Goal: Task Accomplishment & Management: Use online tool/utility

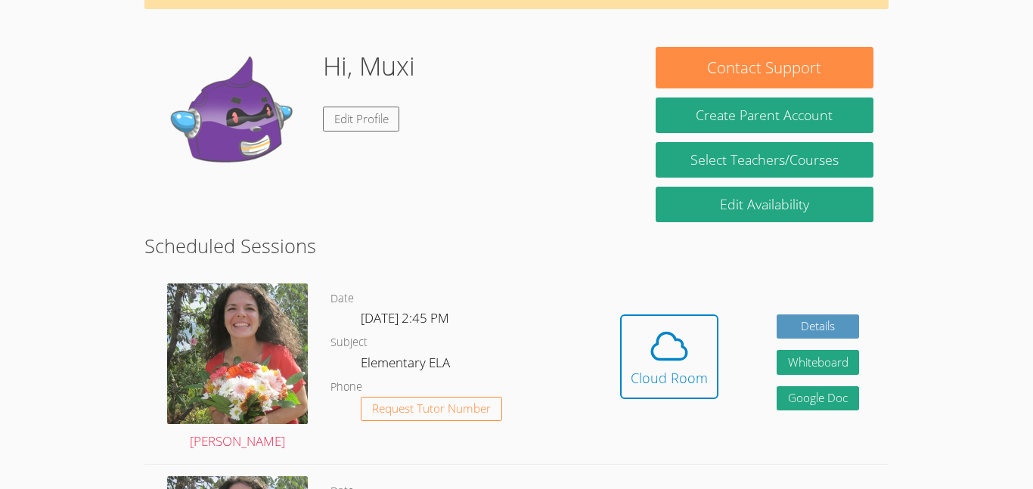
scroll to position [100, 0]
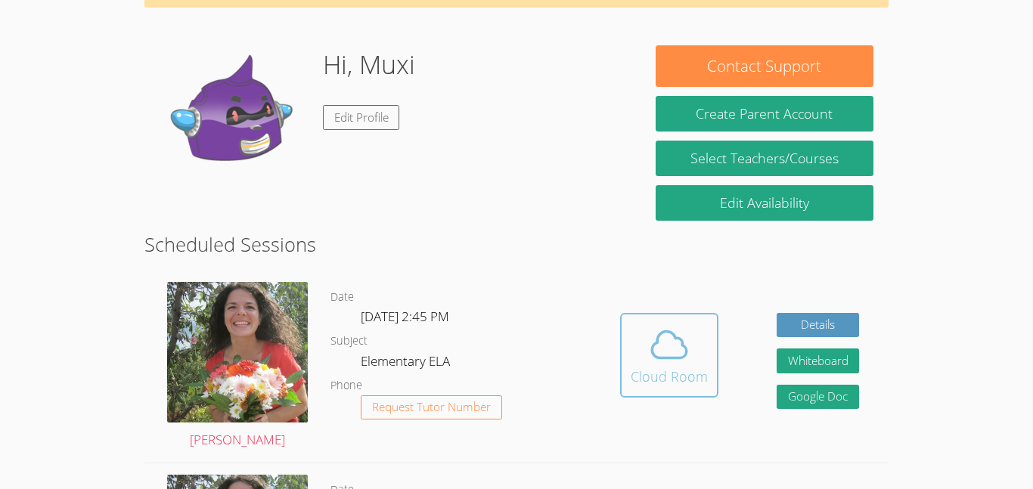
click at [681, 358] on icon at bounding box center [669, 344] width 35 height 26
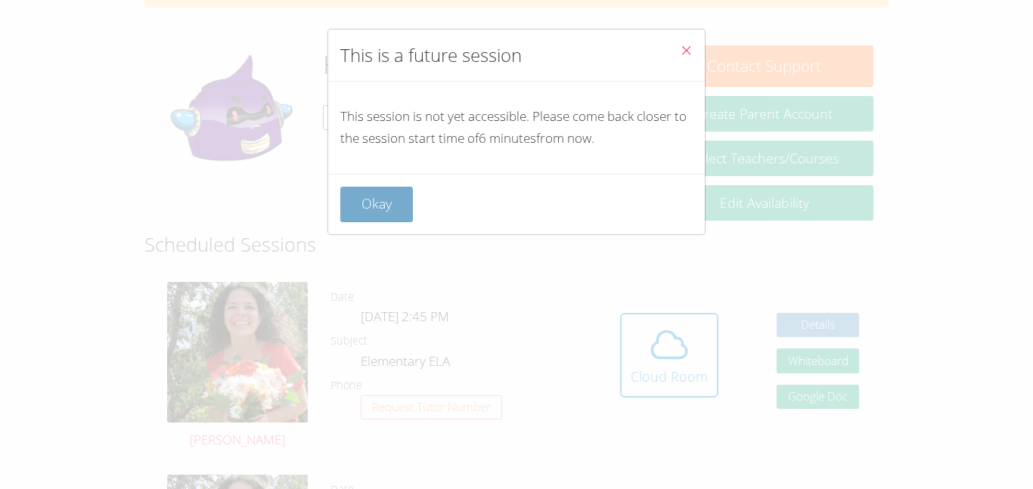
click at [394, 196] on button "Okay" at bounding box center [376, 205] width 73 height 36
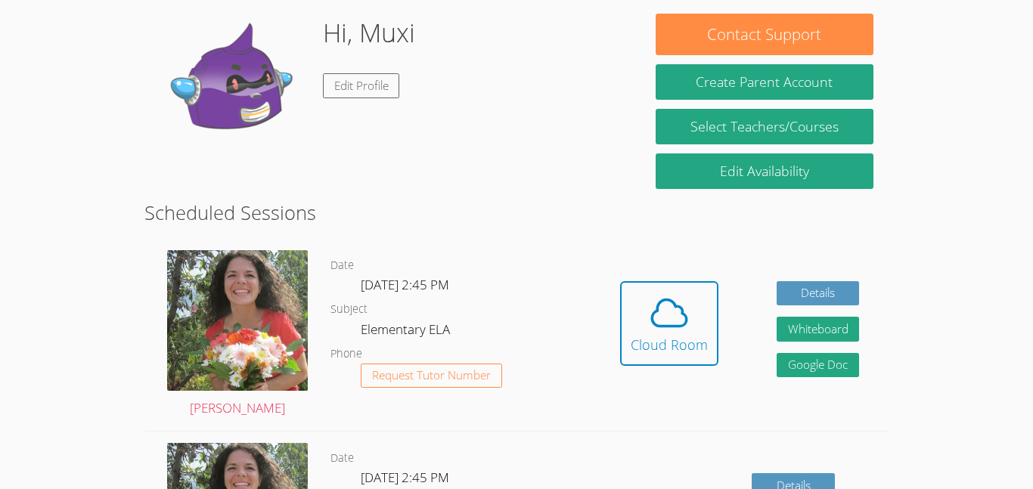
scroll to position [160, 0]
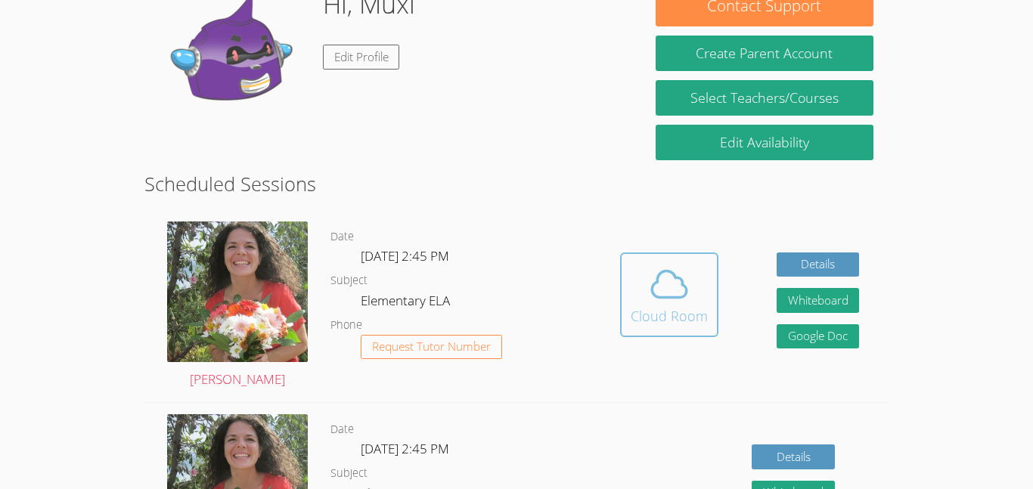
click at [678, 283] on icon at bounding box center [669, 284] width 42 height 42
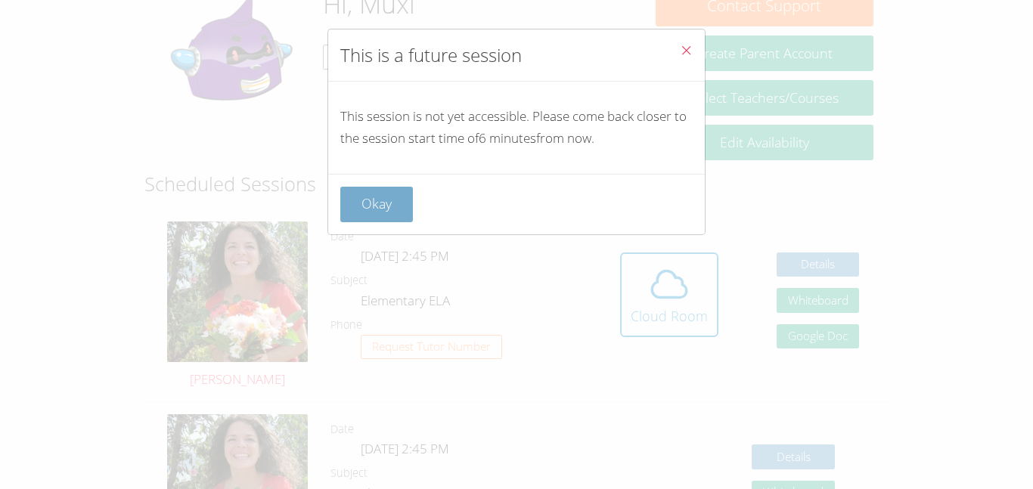
click at [359, 211] on button "Okay" at bounding box center [376, 205] width 73 height 36
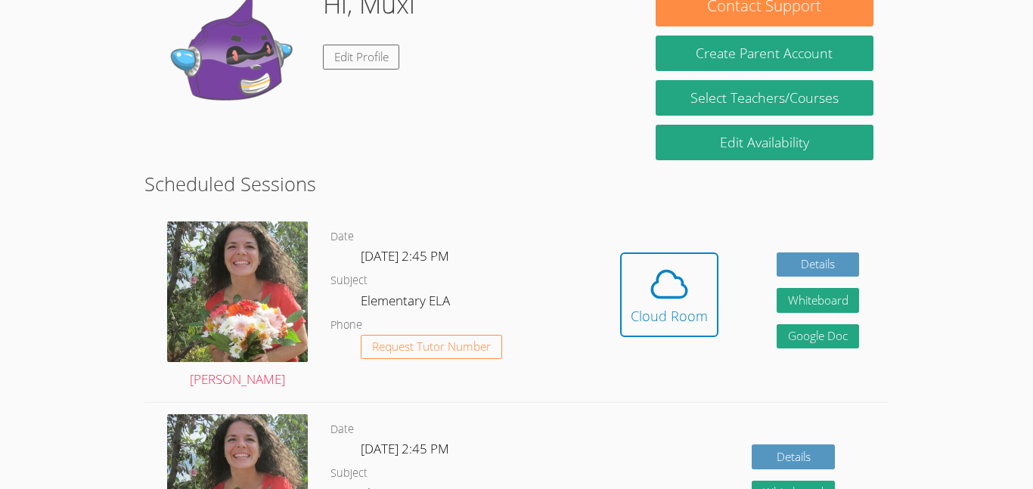
click at [463, 105] on div "Hi, Muxi Edit Profile" at bounding box center [393, 60] width 466 height 151
click at [687, 259] on button "Cloud Room" at bounding box center [669, 295] width 98 height 85
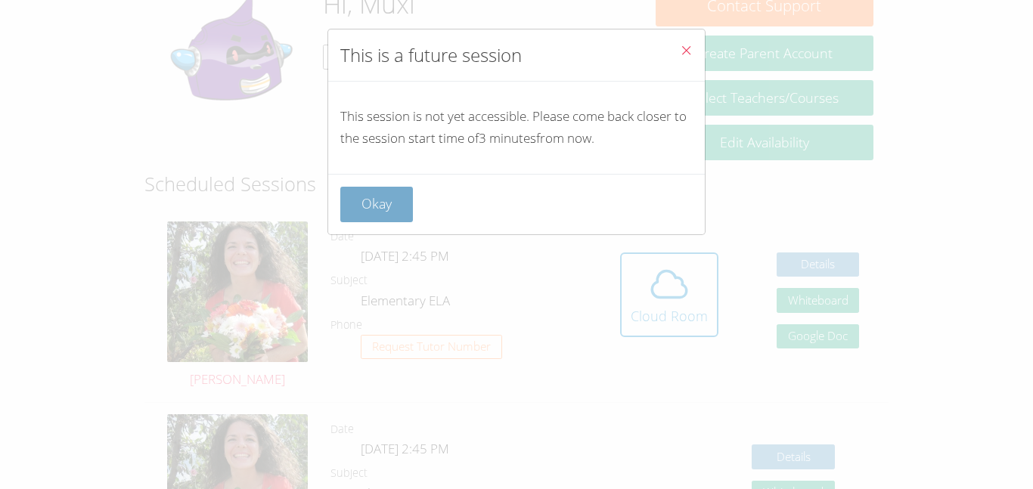
click at [401, 204] on button "Okay" at bounding box center [376, 205] width 73 height 36
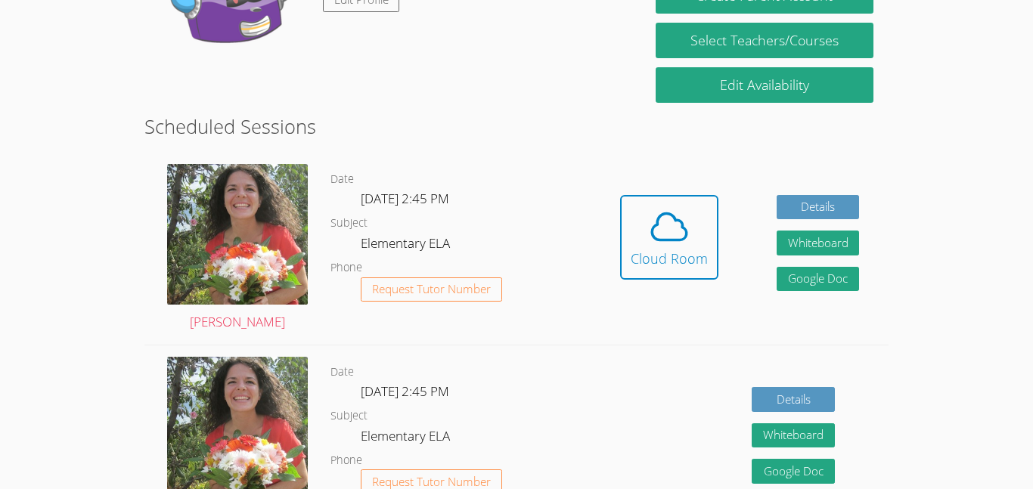
scroll to position [184, 0]
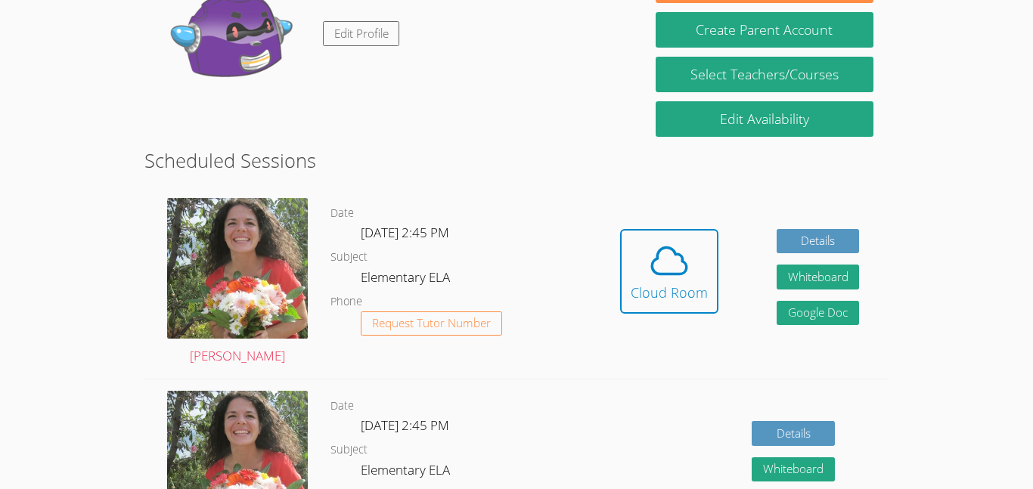
click at [574, 257] on dl "Date Mon Oct 6, 2:45 PM Subject Elementary ELA Phone Request Tutor Number" at bounding box center [460, 282] width 260 height 157
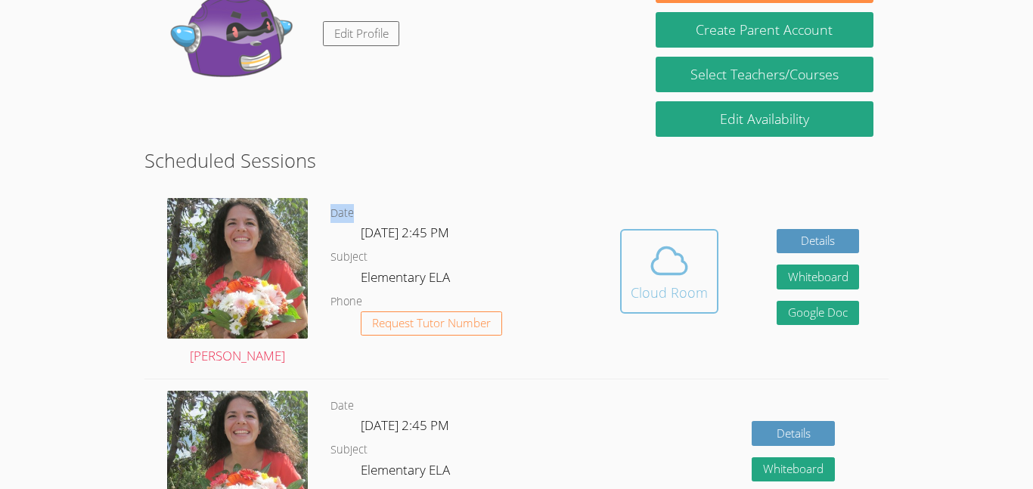
click at [655, 282] on div "Cloud Room" at bounding box center [669, 292] width 77 height 21
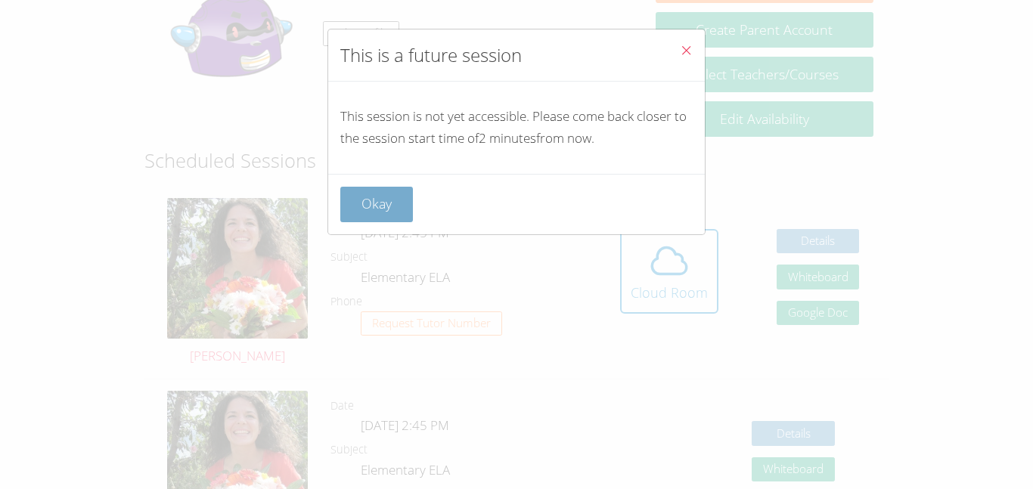
click at [378, 220] on button "Okay" at bounding box center [376, 205] width 73 height 36
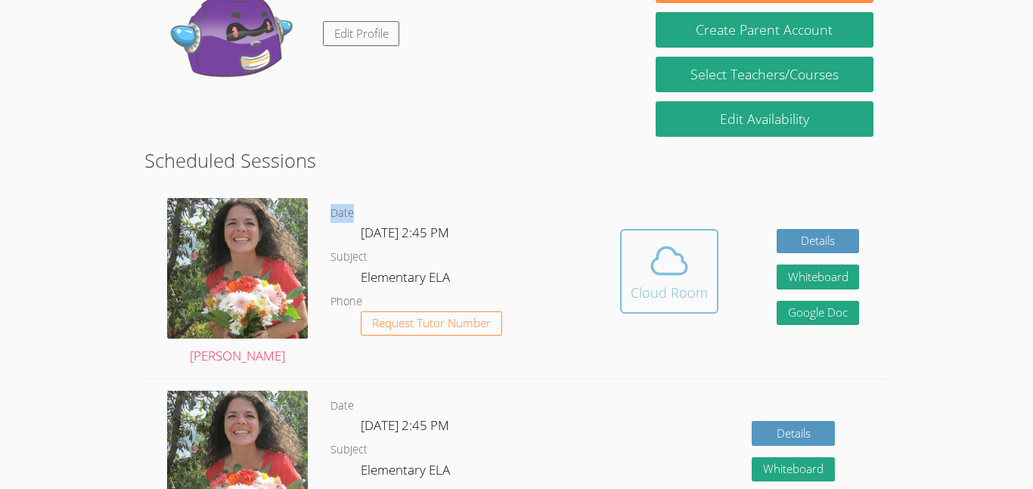
click at [648, 271] on icon at bounding box center [669, 261] width 42 height 42
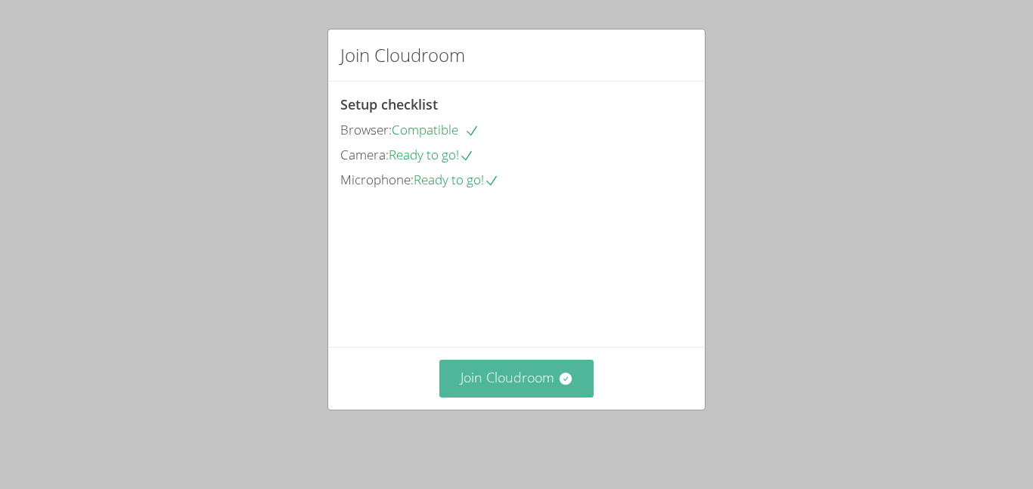
click at [498, 383] on button "Join Cloudroom" at bounding box center [516, 378] width 155 height 37
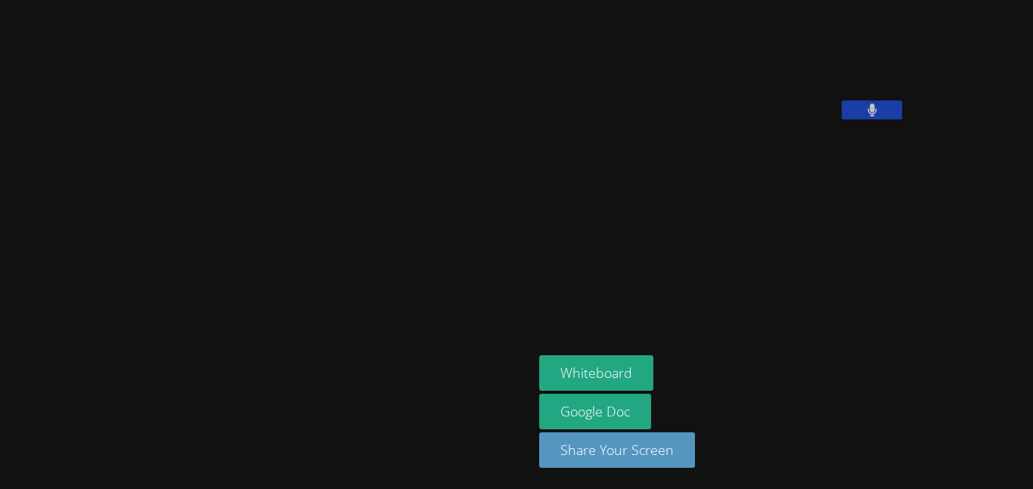
click at [867, 116] on icon at bounding box center [871, 110] width 9 height 13
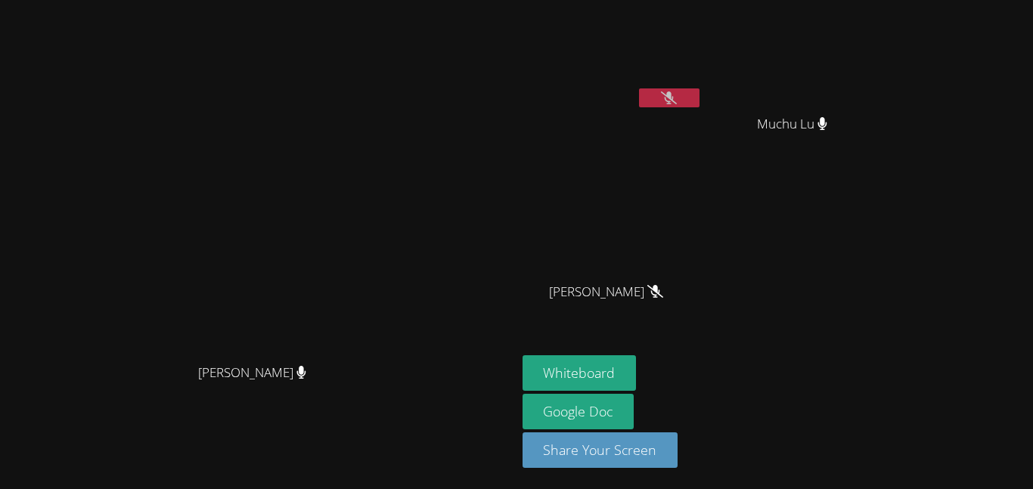
click at [699, 94] on button at bounding box center [669, 97] width 60 height 19
click at [674, 104] on icon at bounding box center [669, 97] width 9 height 13
click at [677, 97] on icon at bounding box center [669, 97] width 16 height 13
click at [674, 98] on icon at bounding box center [669, 97] width 9 height 13
click at [677, 96] on icon at bounding box center [669, 97] width 16 height 13
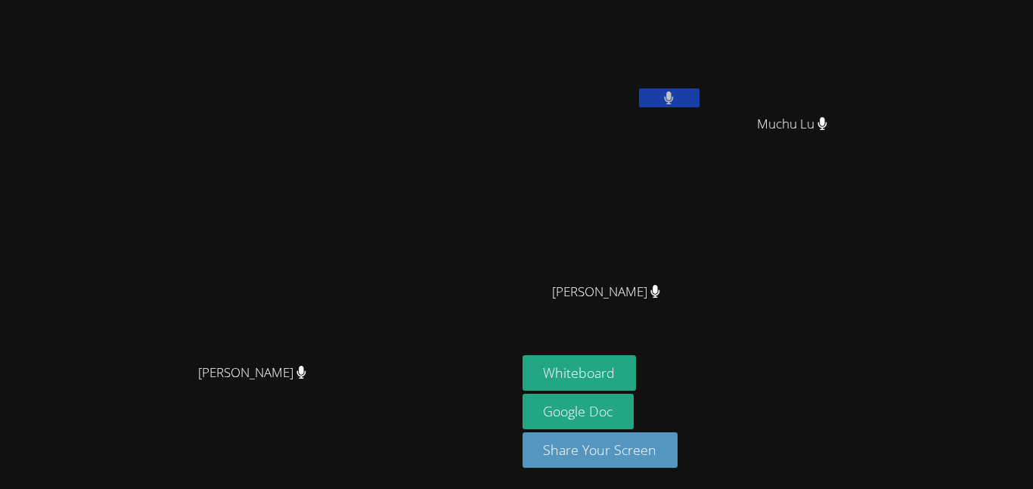
click at [674, 97] on icon at bounding box center [669, 97] width 10 height 13
click at [677, 102] on icon at bounding box center [669, 97] width 16 height 13
click at [699, 98] on button at bounding box center [669, 97] width 60 height 19
click at [699, 96] on button at bounding box center [669, 97] width 60 height 19
click at [674, 98] on icon at bounding box center [669, 97] width 10 height 13
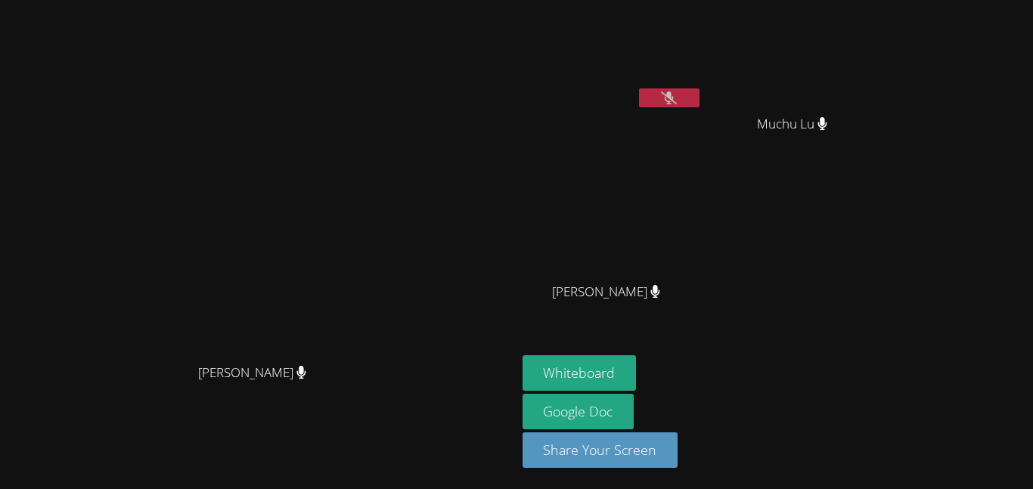
click at [677, 92] on icon at bounding box center [669, 97] width 16 height 13
click at [674, 94] on icon at bounding box center [669, 97] width 10 height 13
click at [677, 103] on icon at bounding box center [669, 97] width 16 height 13
click at [699, 101] on button at bounding box center [669, 97] width 60 height 19
click at [677, 100] on icon at bounding box center [669, 97] width 16 height 13
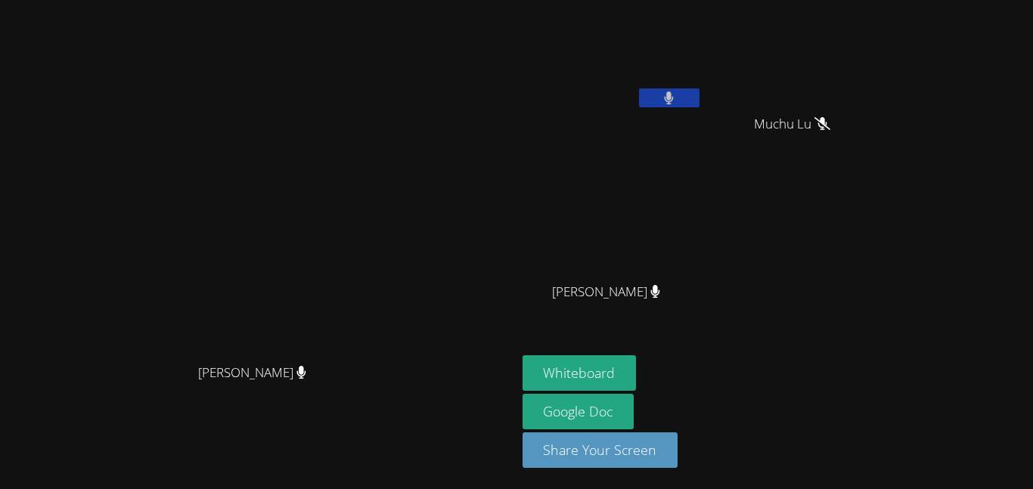
click at [674, 101] on icon at bounding box center [669, 97] width 9 height 13
click at [677, 97] on icon at bounding box center [669, 97] width 16 height 13
click at [674, 91] on icon at bounding box center [669, 97] width 10 height 13
click at [699, 93] on button at bounding box center [669, 97] width 60 height 19
click at [674, 95] on icon at bounding box center [669, 97] width 9 height 13
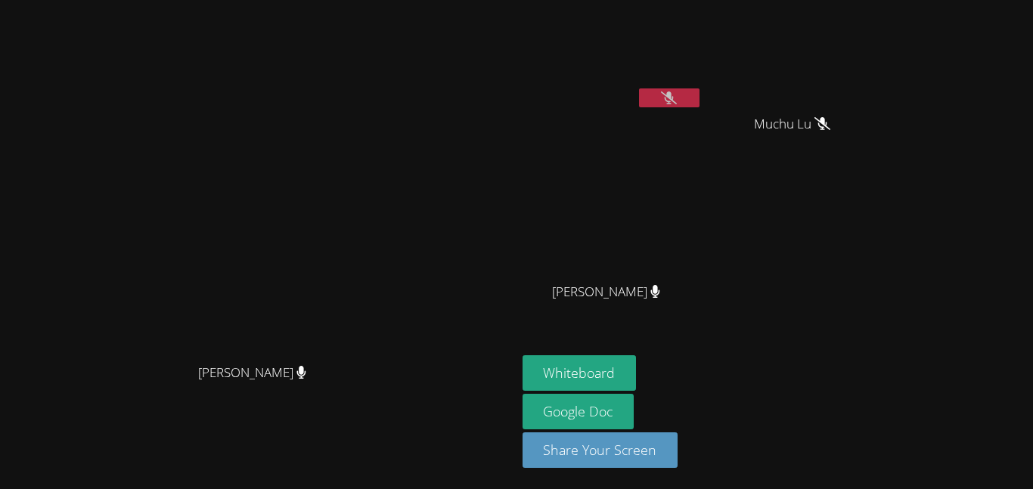
click at [677, 95] on icon at bounding box center [669, 97] width 16 height 13
click at [699, 100] on button at bounding box center [669, 97] width 60 height 19
click at [677, 98] on icon at bounding box center [669, 97] width 16 height 13
click at [699, 100] on button at bounding box center [669, 97] width 60 height 19
click at [677, 95] on icon at bounding box center [669, 97] width 16 height 13
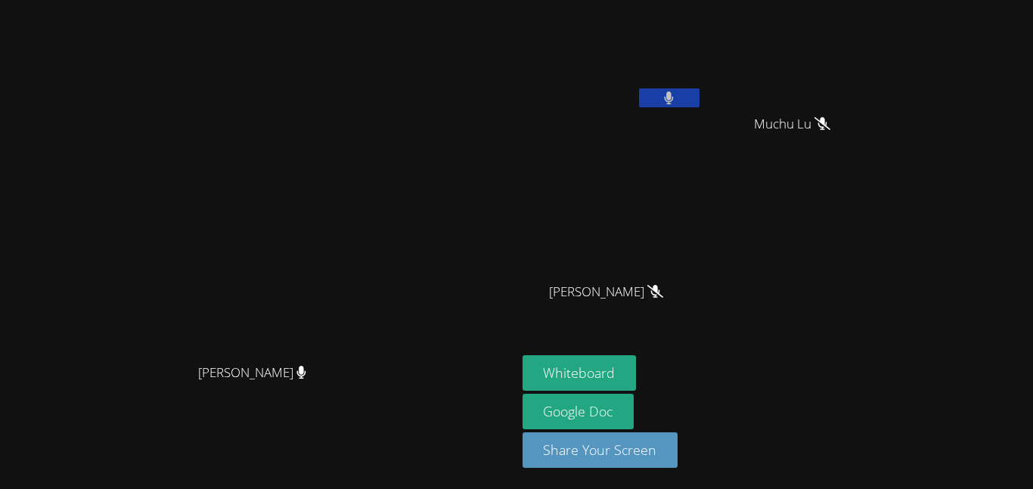
click at [699, 98] on button at bounding box center [669, 97] width 60 height 19
click at [677, 94] on icon at bounding box center [669, 97] width 16 height 13
click at [699, 91] on button at bounding box center [669, 97] width 60 height 19
click at [677, 98] on icon at bounding box center [669, 97] width 16 height 13
click at [674, 101] on icon at bounding box center [669, 97] width 9 height 13
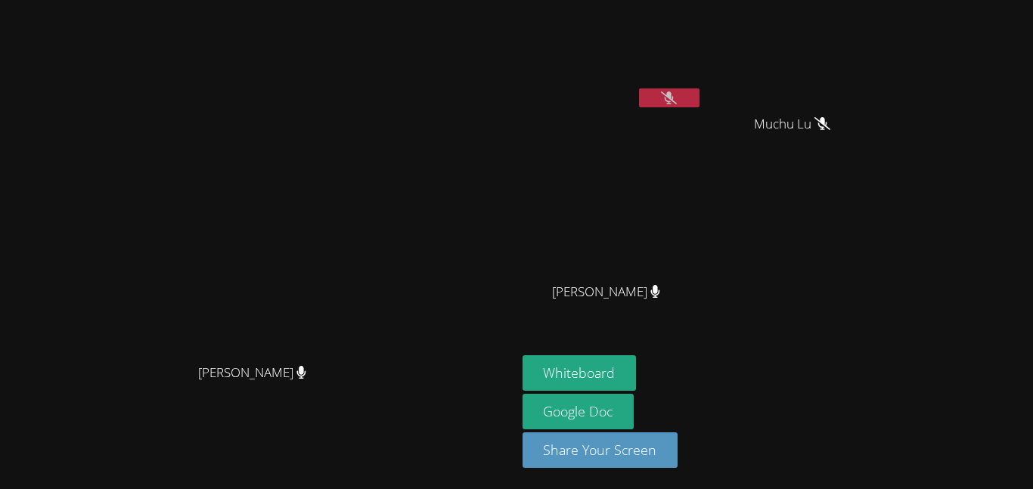
click at [699, 98] on button at bounding box center [669, 97] width 60 height 19
click at [699, 95] on button at bounding box center [669, 97] width 60 height 19
click at [677, 97] on icon at bounding box center [669, 97] width 16 height 13
click at [699, 91] on button at bounding box center [669, 97] width 60 height 19
click at [677, 97] on icon at bounding box center [669, 97] width 16 height 13
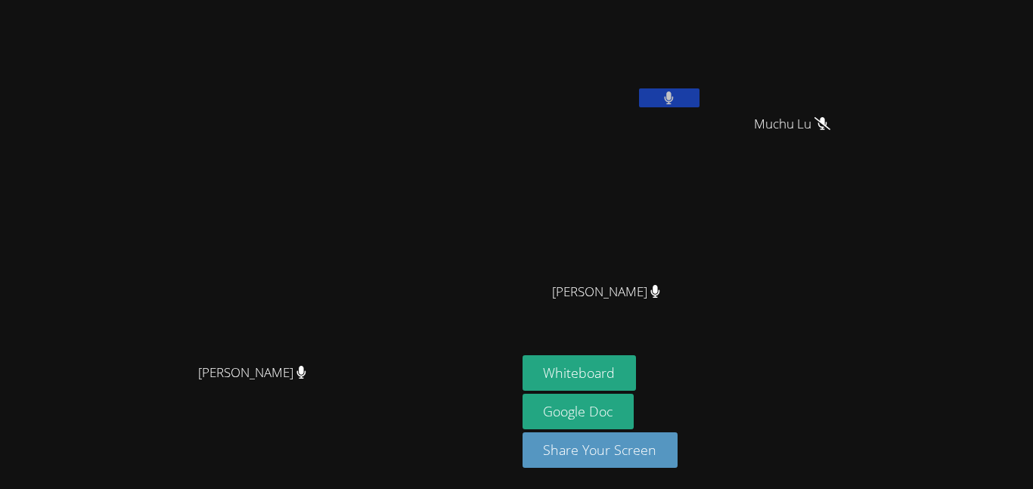
click at [699, 97] on button at bounding box center [669, 97] width 60 height 19
click at [677, 98] on icon at bounding box center [669, 97] width 16 height 13
click at [674, 98] on icon at bounding box center [669, 97] width 9 height 13
click at [677, 99] on icon at bounding box center [669, 97] width 16 height 13
click at [699, 98] on button at bounding box center [669, 97] width 60 height 19
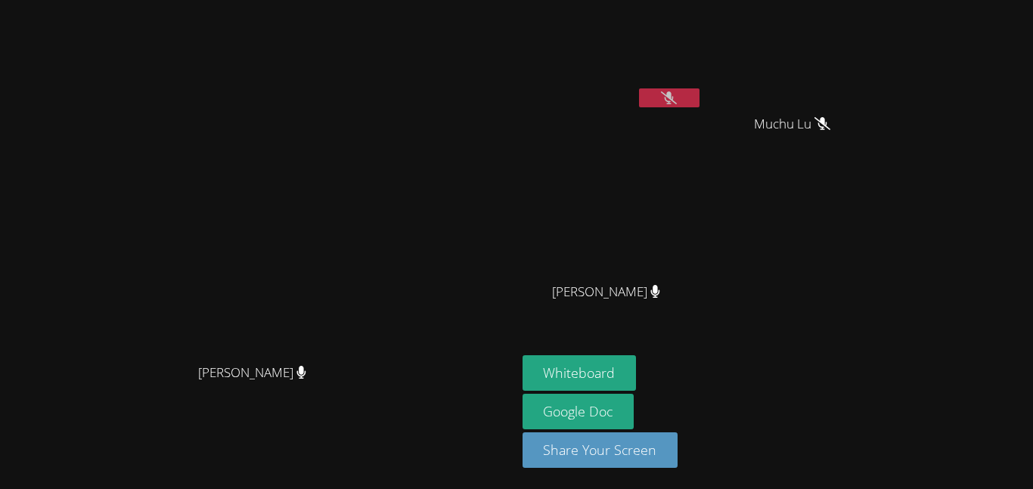
click at [699, 104] on button at bounding box center [669, 97] width 60 height 19
click at [699, 98] on button at bounding box center [669, 97] width 60 height 19
click at [677, 104] on icon at bounding box center [669, 97] width 16 height 13
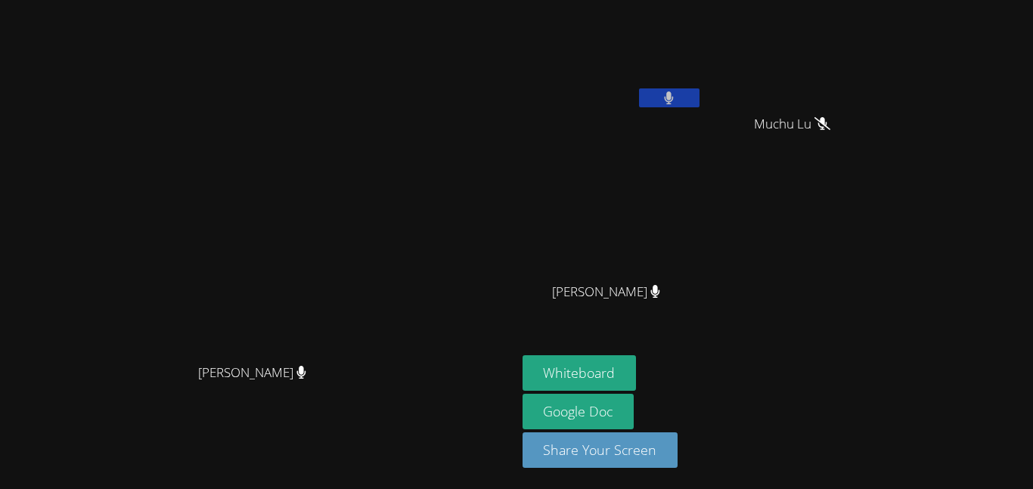
click at [699, 100] on button at bounding box center [669, 97] width 60 height 19
click at [699, 96] on button at bounding box center [669, 97] width 60 height 19
click at [674, 100] on icon at bounding box center [669, 97] width 10 height 13
click at [677, 101] on icon at bounding box center [669, 97] width 16 height 13
click at [699, 101] on button at bounding box center [669, 97] width 60 height 19
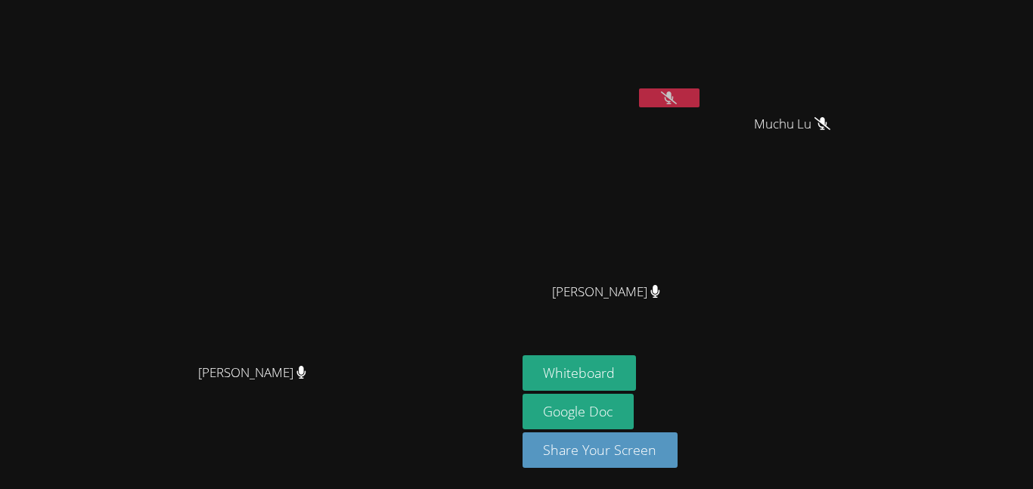
click at [677, 102] on icon at bounding box center [669, 97] width 16 height 13
click at [637, 372] on button "Whiteboard" at bounding box center [579, 373] width 114 height 36
click at [677, 100] on icon at bounding box center [669, 97] width 16 height 13
click at [674, 95] on icon at bounding box center [669, 97] width 10 height 13
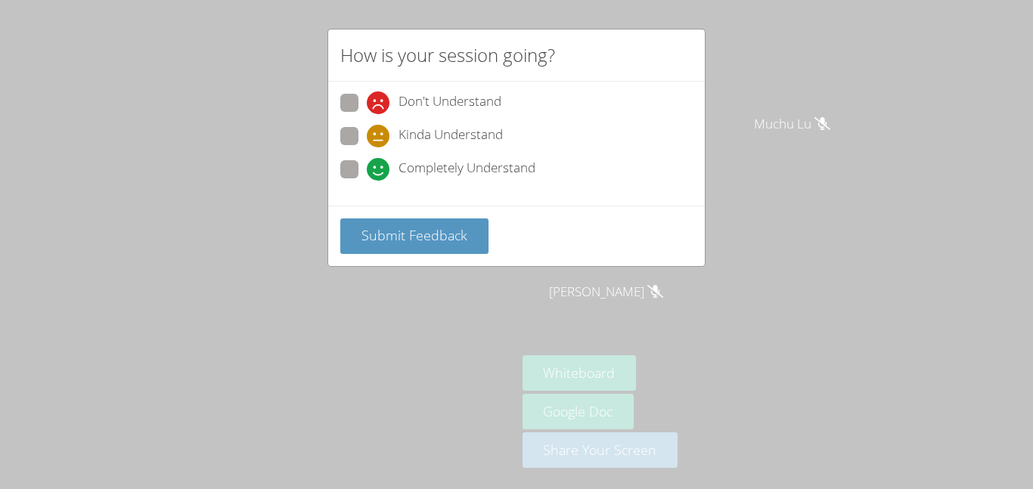
click at [577, 280] on div "How is your session going? Don't Understand Kinda Understand Completely Underst…" at bounding box center [516, 244] width 1033 height 489
click at [425, 169] on span "Completely Understand" at bounding box center [466, 169] width 137 height 23
click at [380, 169] on input "Completely Understand" at bounding box center [373, 166] width 13 height 13
radio input "true"
click at [435, 212] on div "Submit Feedback" at bounding box center [516, 236] width 377 height 60
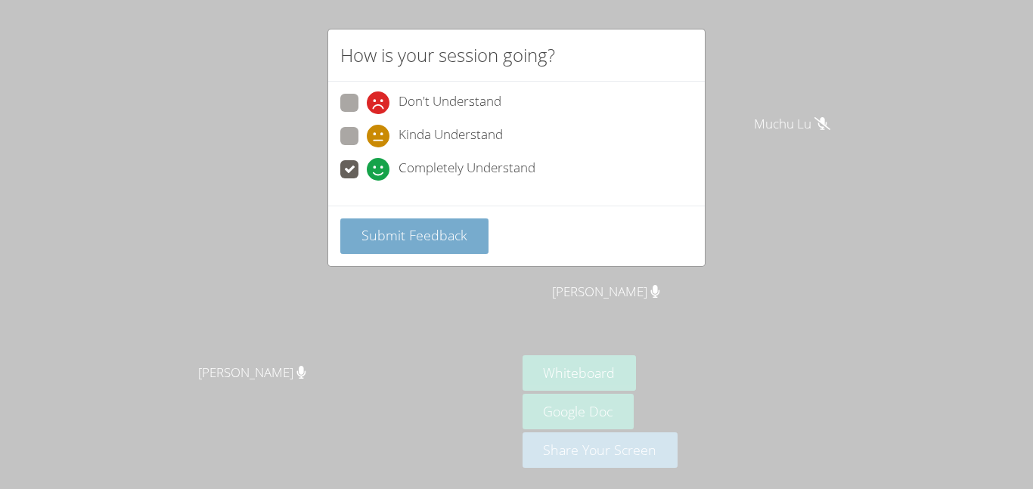
click at [442, 230] on span "Submit Feedback" at bounding box center [414, 235] width 106 height 18
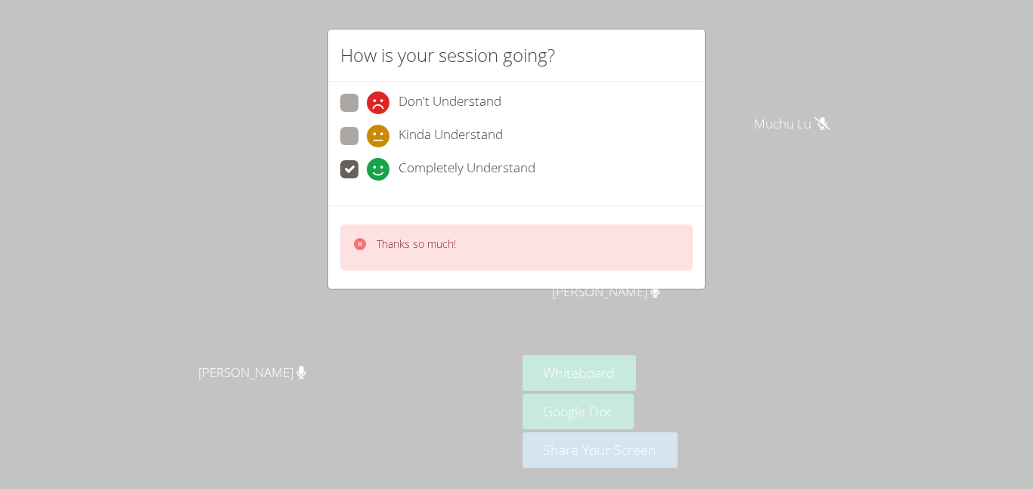
click at [725, 243] on div "How is your session going? Don't Understand Kinda Understand Completely Underst…" at bounding box center [516, 244] width 1033 height 489
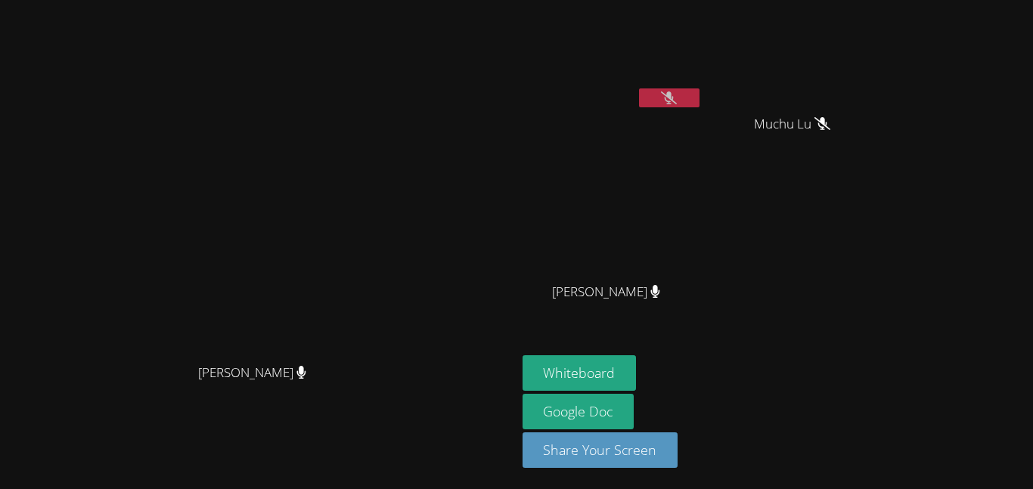
click at [677, 101] on icon at bounding box center [669, 97] width 16 height 13
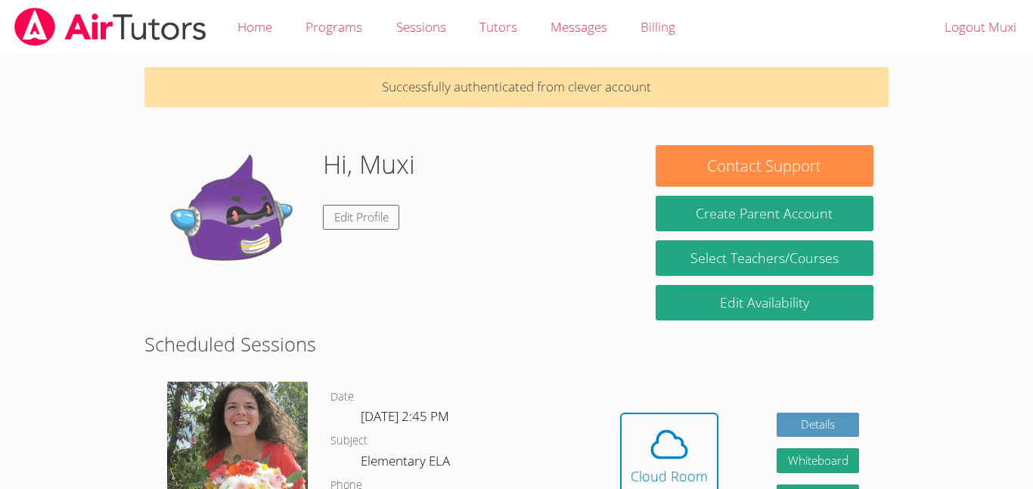
scroll to position [184, 0]
